Goal: Task Accomplishment & Management: Manage account settings

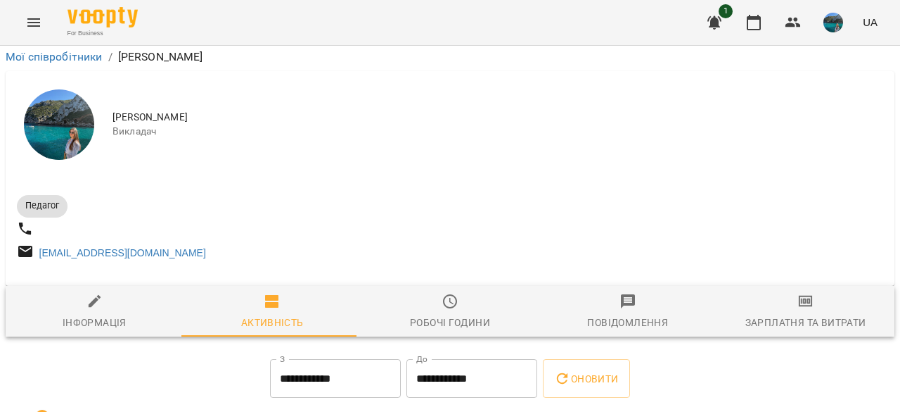
scroll to position [70, 0]
click at [95, 16] on img at bounding box center [103, 17] width 70 height 20
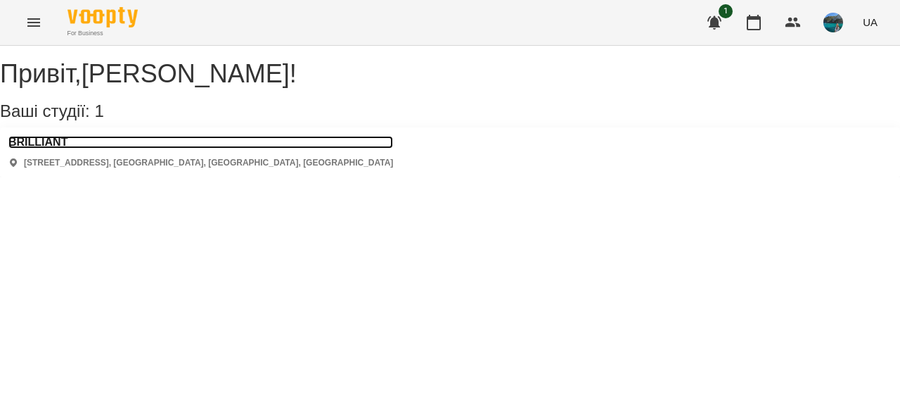
click at [57, 148] on h3 "BRILLIANT" at bounding box center [200, 142] width 385 height 13
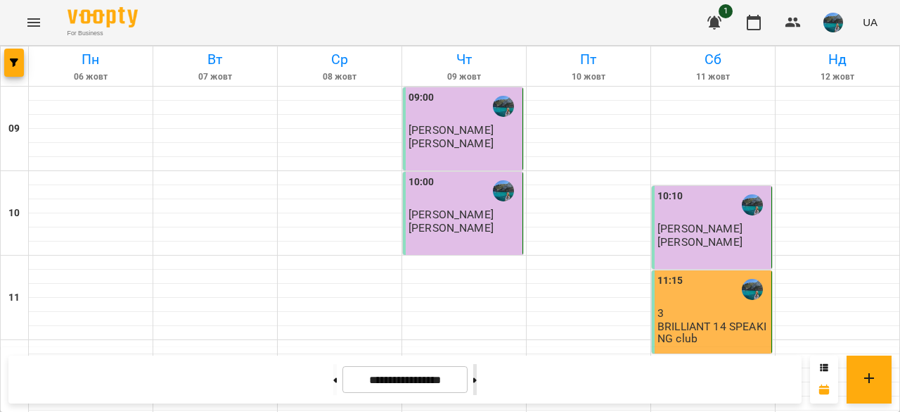
click at [477, 379] on button at bounding box center [475, 379] width 4 height 31
type input "**********"
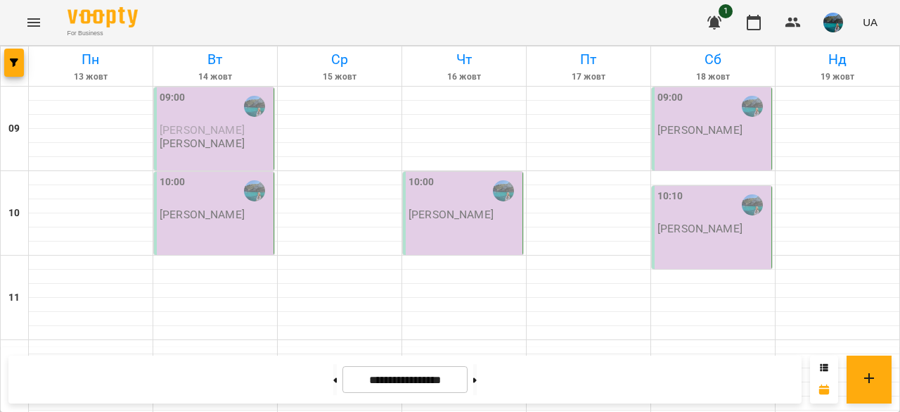
scroll to position [750, 0]
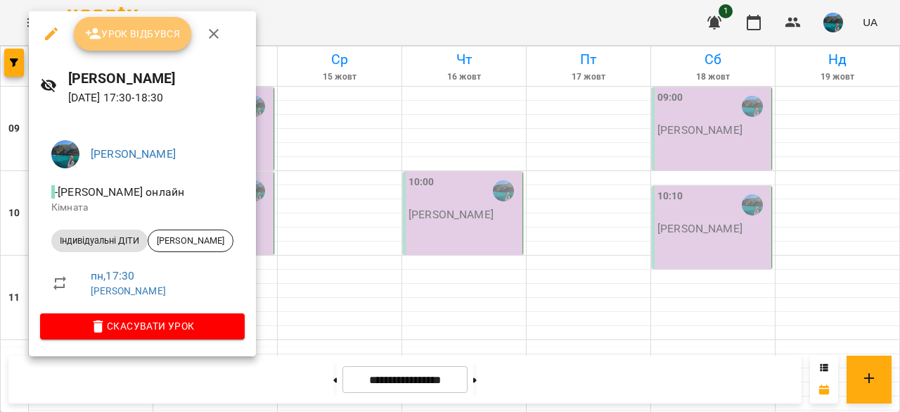
click at [136, 39] on span "Урок відбувся" at bounding box center [133, 33] width 96 height 17
